Goal: Find specific page/section

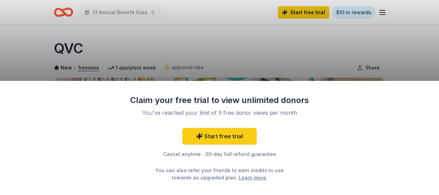
scroll to position [141, 0]
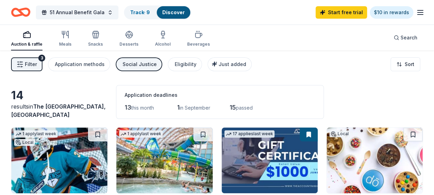
click at [28, 62] on span "Filter" at bounding box center [31, 64] width 12 height 8
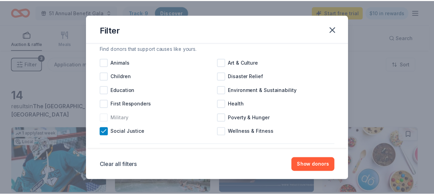
scroll to position [21, 0]
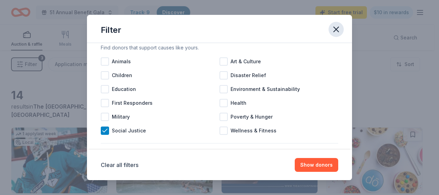
click at [336, 31] on icon "button" at bounding box center [337, 30] width 10 height 10
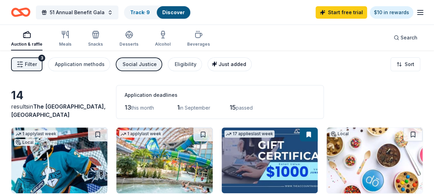
click at [212, 64] on icon "button" at bounding box center [214, 63] width 4 height 4
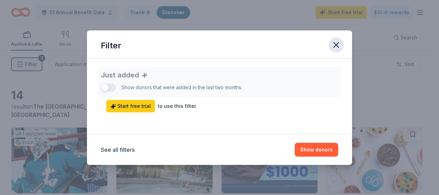
click at [335, 42] on icon "button" at bounding box center [337, 45] width 10 height 10
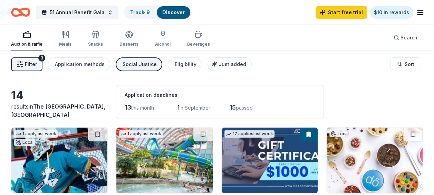
click at [103, 42] on div "Auction & raffle Meals Snacks Desserts Alcohol Beverages" at bounding box center [110, 39] width 199 height 23
click at [96, 41] on div "Snacks" at bounding box center [95, 38] width 15 height 17
